Goal: Transaction & Acquisition: Book appointment/travel/reservation

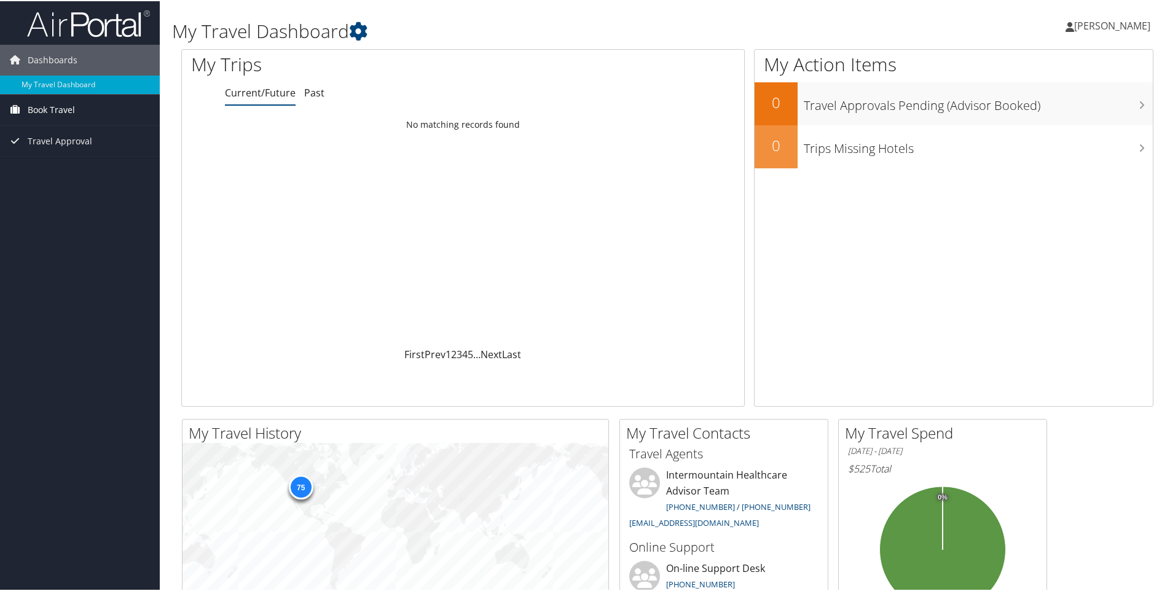
click at [52, 109] on span "Book Travel" at bounding box center [51, 108] width 47 height 31
click at [75, 154] on link "Book/Manage Online Trips" at bounding box center [80, 152] width 160 height 18
click at [42, 107] on span "Book Travel" at bounding box center [51, 108] width 47 height 31
click at [70, 149] on link "Book/Manage Online Trips" at bounding box center [80, 152] width 160 height 18
